Goal: Task Accomplishment & Management: Manage account settings

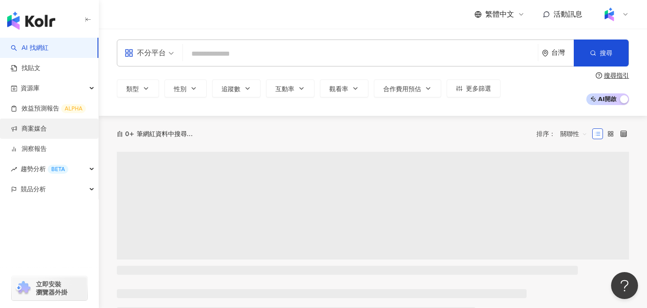
click at [40, 133] on link "商案媒合" at bounding box center [29, 128] width 36 height 9
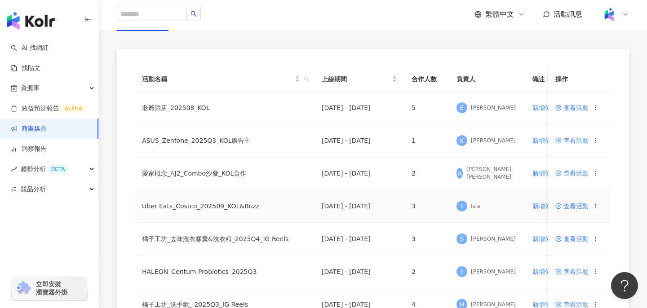
scroll to position [76, 0]
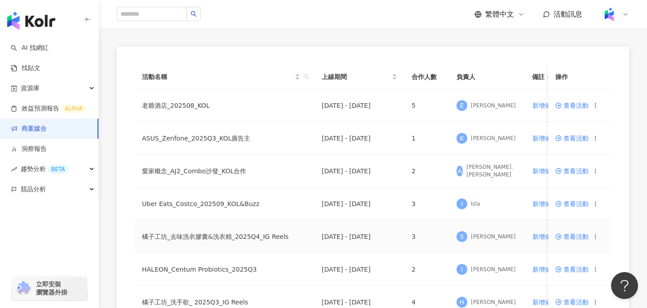
click at [574, 236] on span "查看活動" at bounding box center [572, 237] width 33 height 6
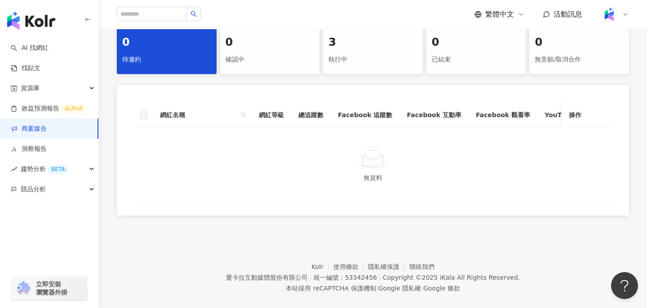
scroll to position [204, 0]
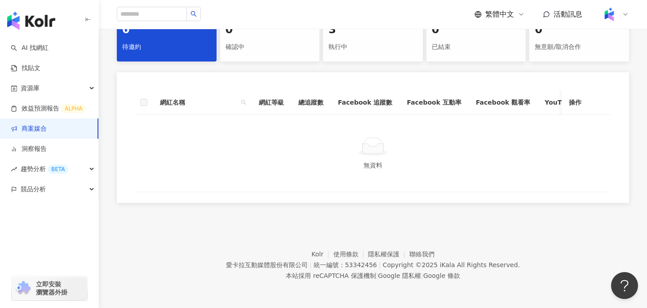
click at [363, 50] on div "執行中" at bounding box center [373, 47] width 89 height 15
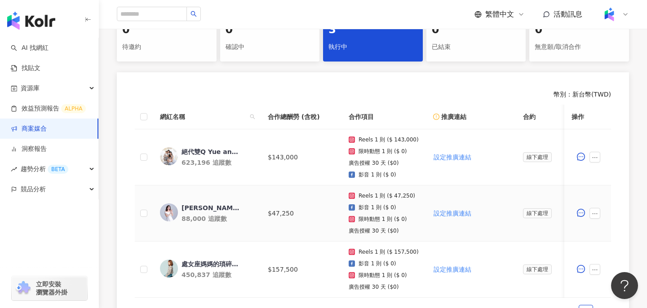
scroll to position [239, 0]
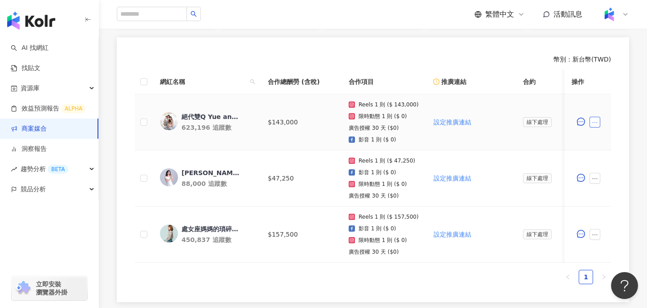
click at [599, 124] on button "button" at bounding box center [595, 122] width 11 height 11
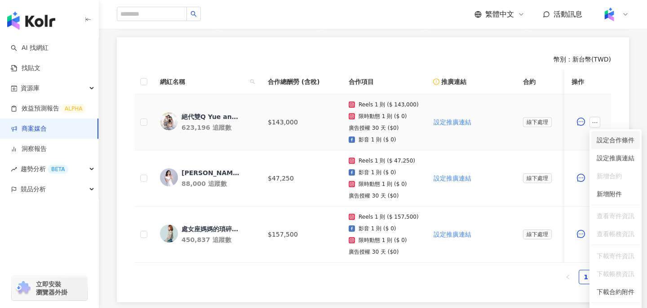
click at [609, 142] on span "設定合作條件" at bounding box center [616, 140] width 38 height 10
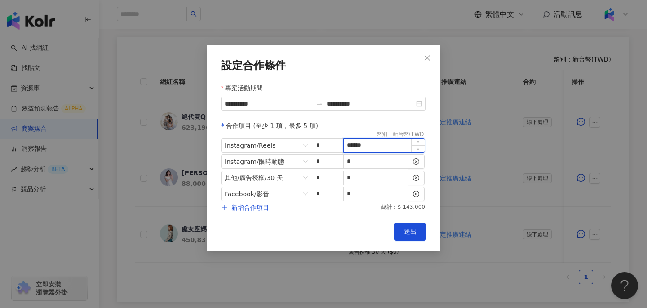
click at [371, 144] on input "******" at bounding box center [384, 145] width 81 height 13
type input "******"
click at [405, 239] on button "送出" at bounding box center [410, 232] width 31 height 18
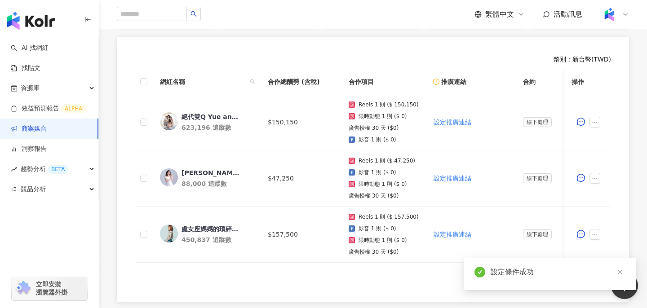
click at [418, 280] on ul "1" at bounding box center [373, 277] width 476 height 14
